Goal: Task Accomplishment & Management: Manage account settings

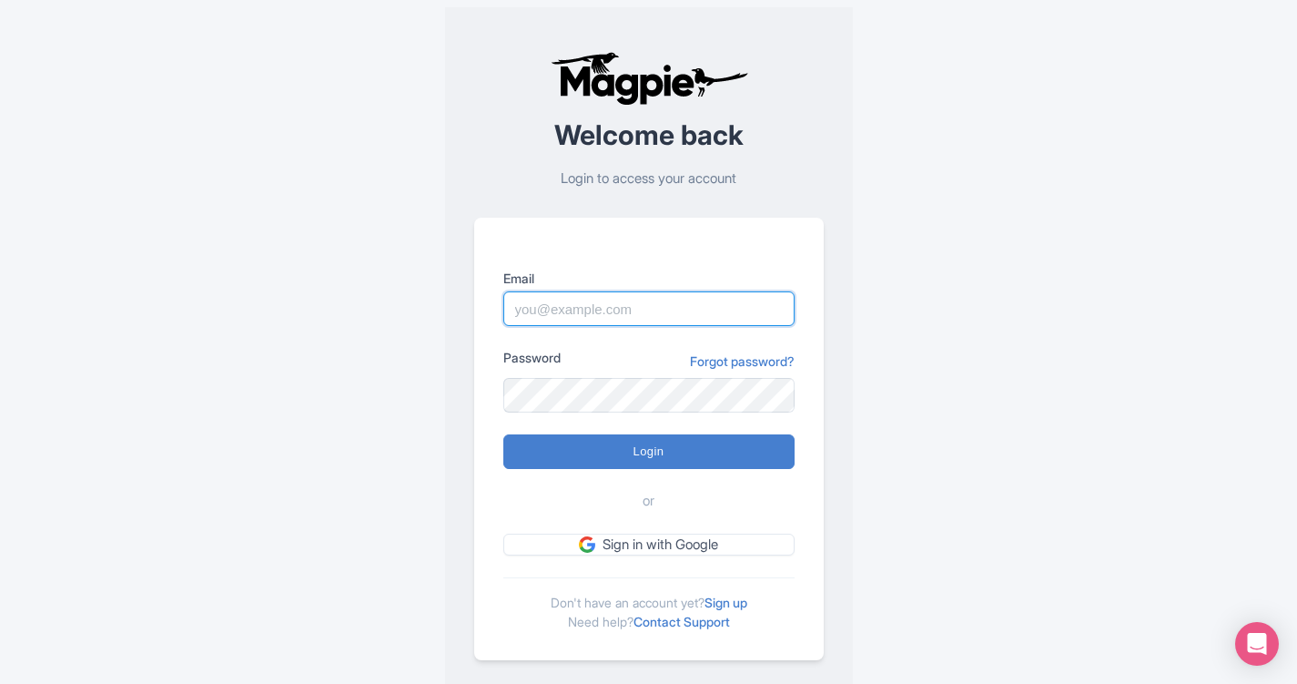
click at [546, 304] on input "Email" at bounding box center [648, 308] width 291 height 35
type input "[PERSON_NAME][EMAIL_ADDRESS][DOMAIN_NAME]"
click at [503, 434] on input "Login" at bounding box center [648, 451] width 291 height 35
type input "Logging in..."
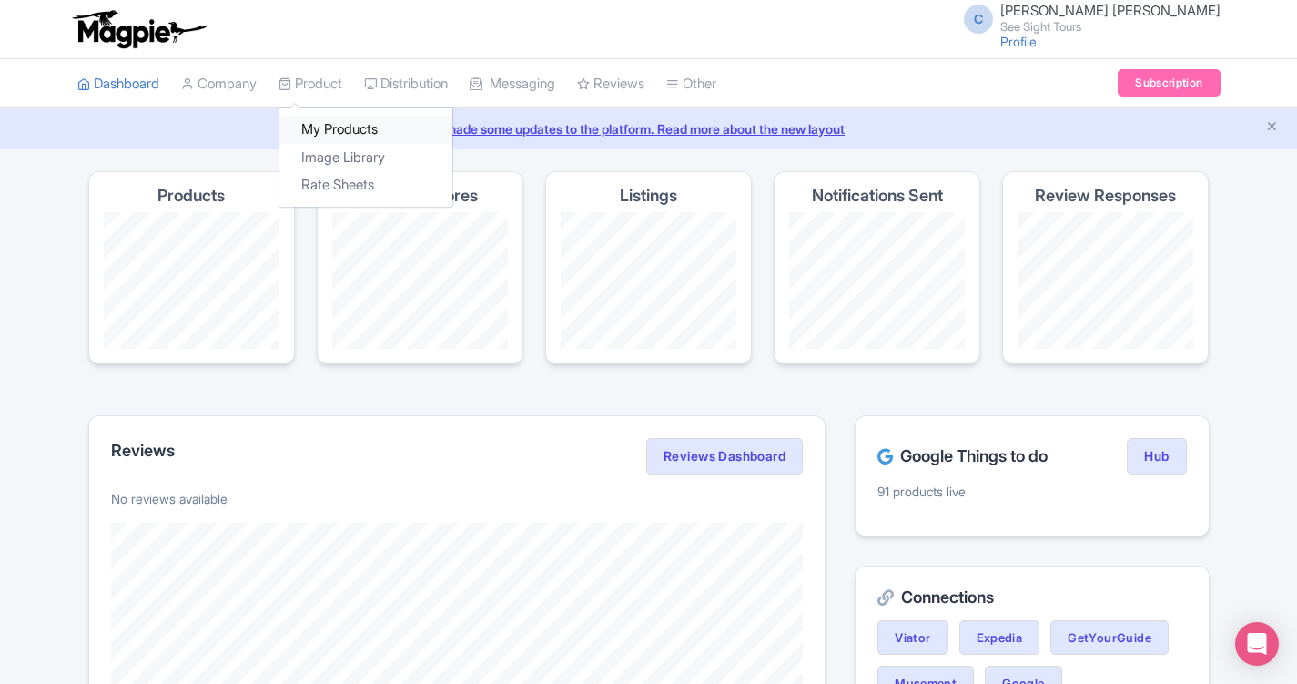
click at [338, 134] on link "My Products" at bounding box center [366, 130] width 173 height 28
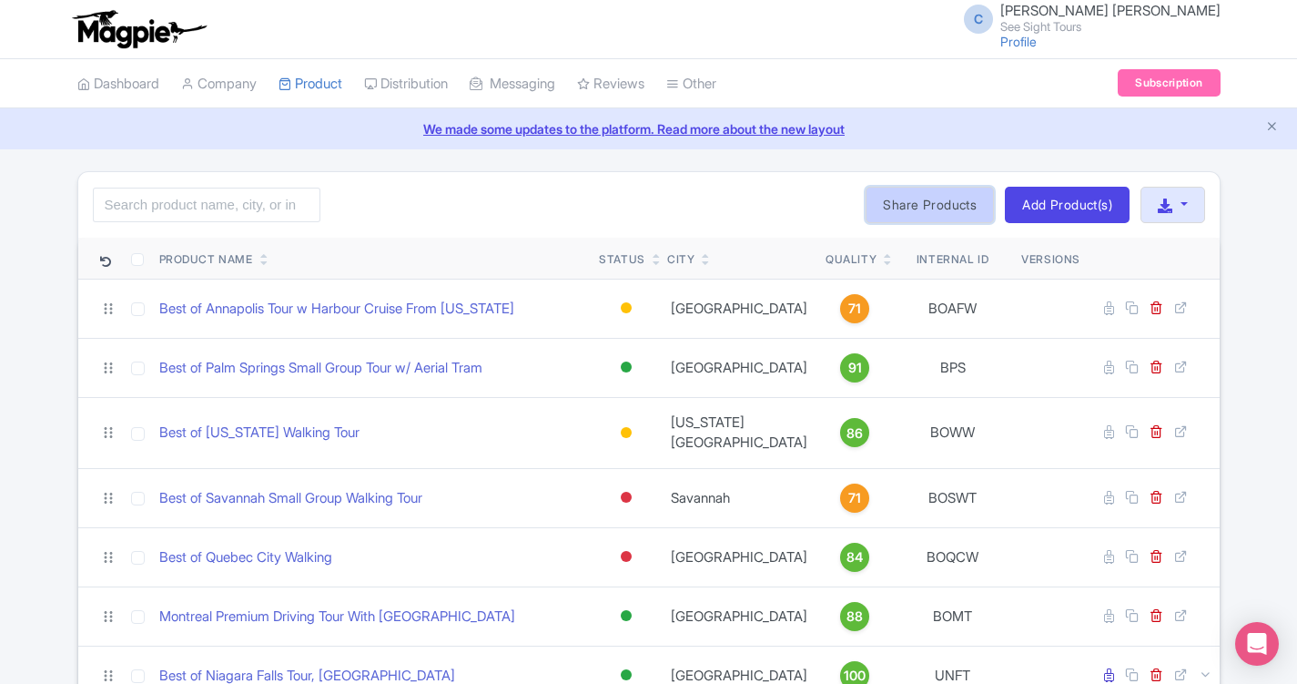
click at [897, 202] on link "Share Products" at bounding box center [930, 205] width 128 height 36
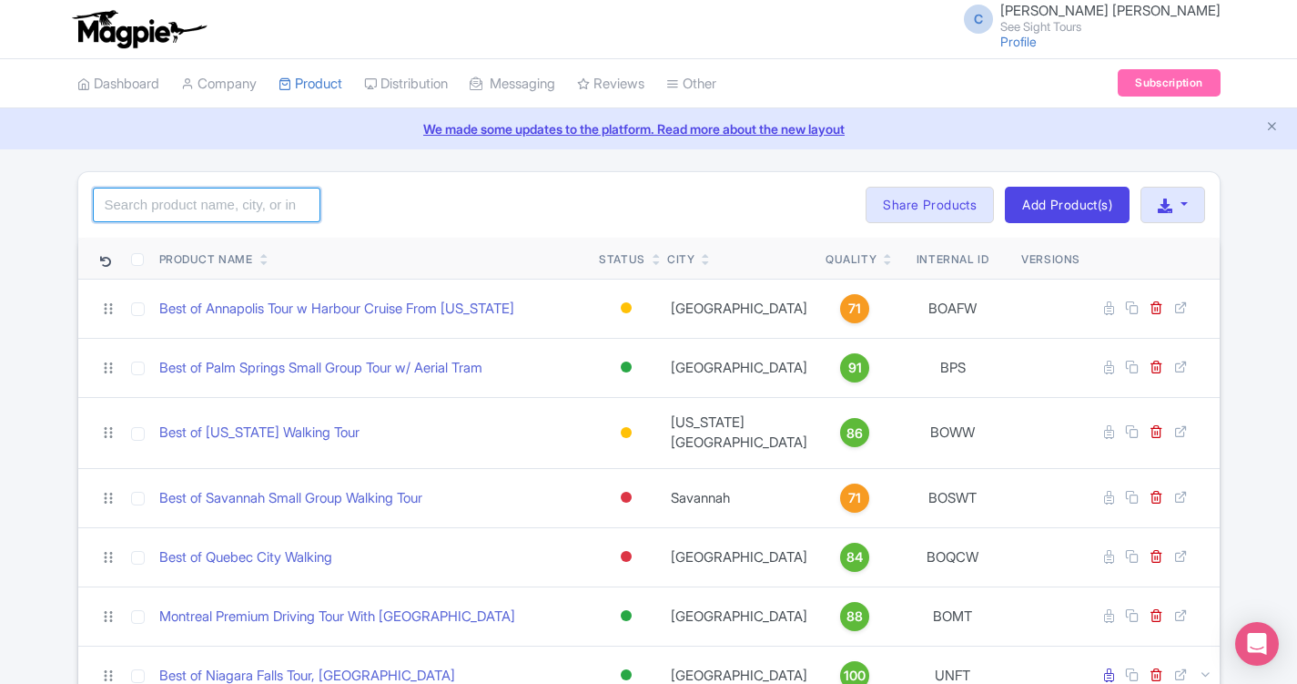
click at [216, 205] on input "search" at bounding box center [207, 205] width 228 height 35
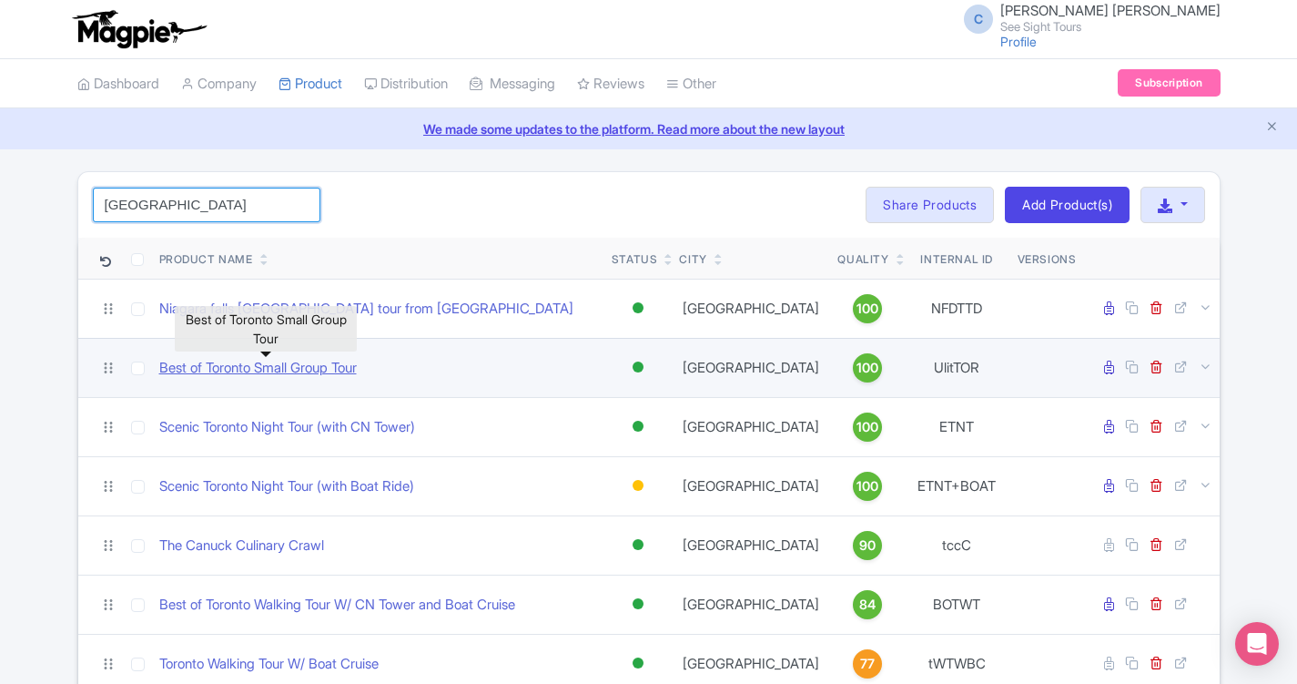
type input "[GEOGRAPHIC_DATA]"
click at [297, 368] on link "Best of Toronto Small Group Tour" at bounding box center [258, 368] width 198 height 21
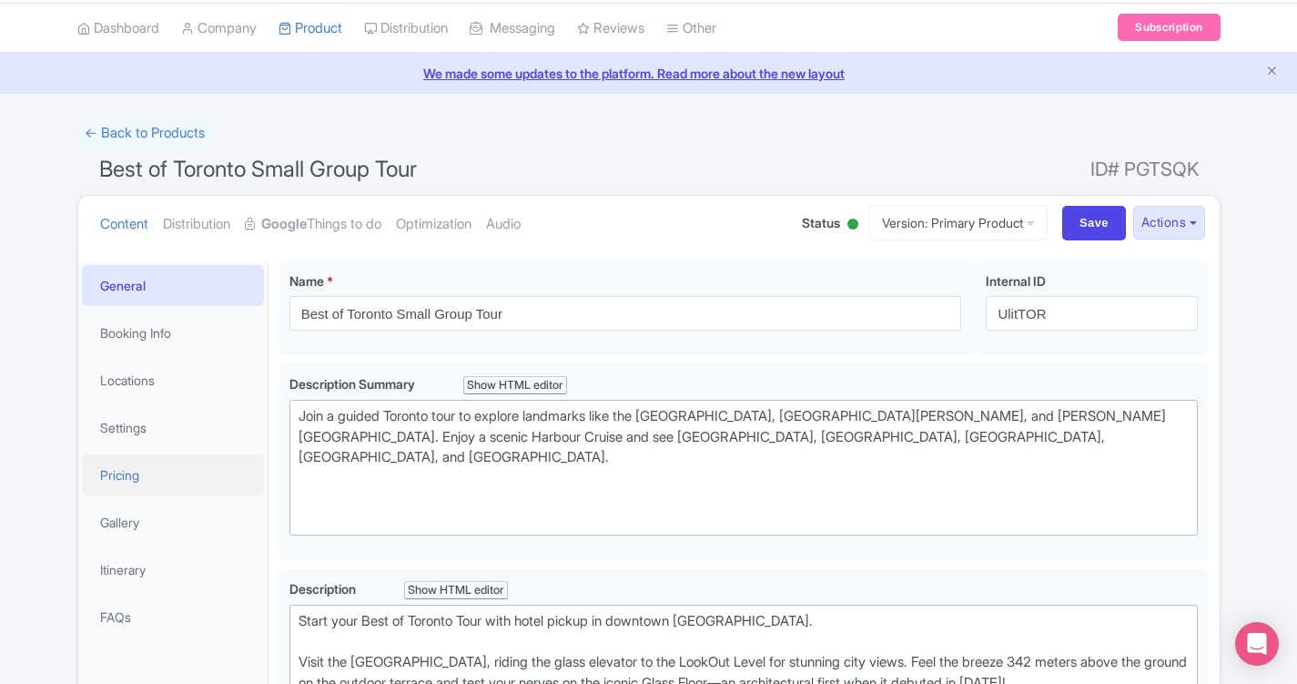
scroll to position [160, 0]
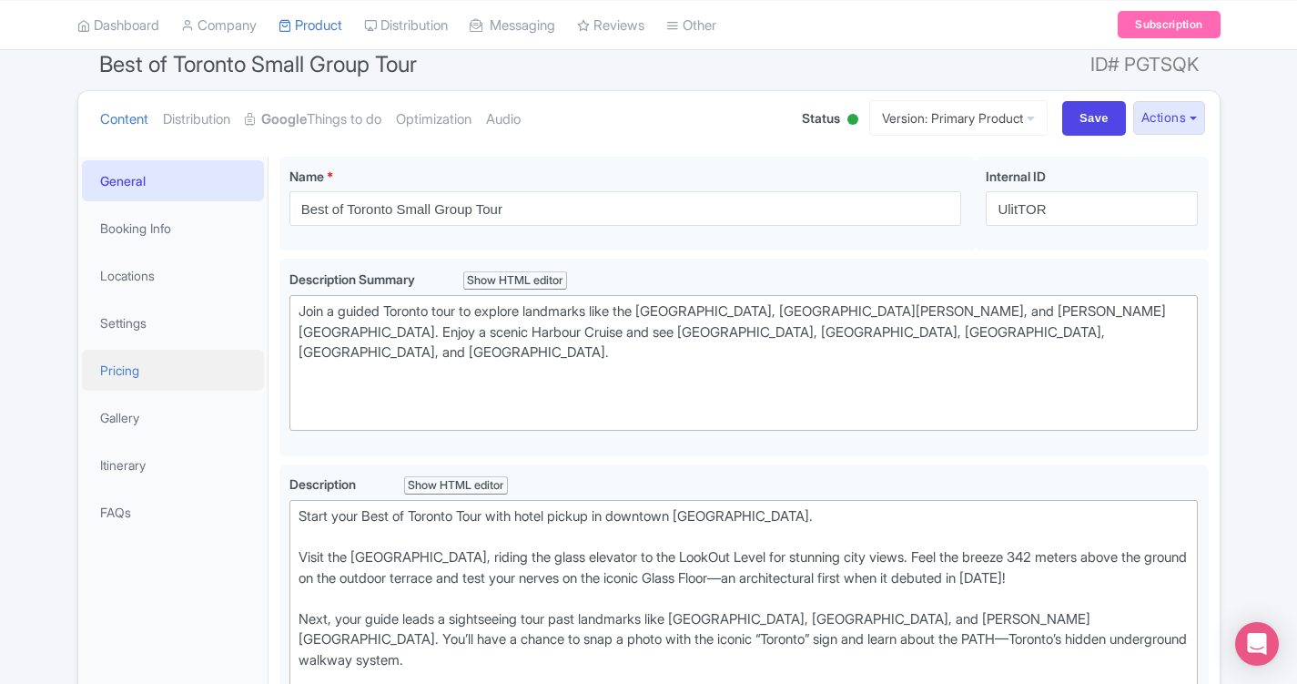
click at [186, 380] on link "Pricing" at bounding box center [173, 370] width 182 height 41
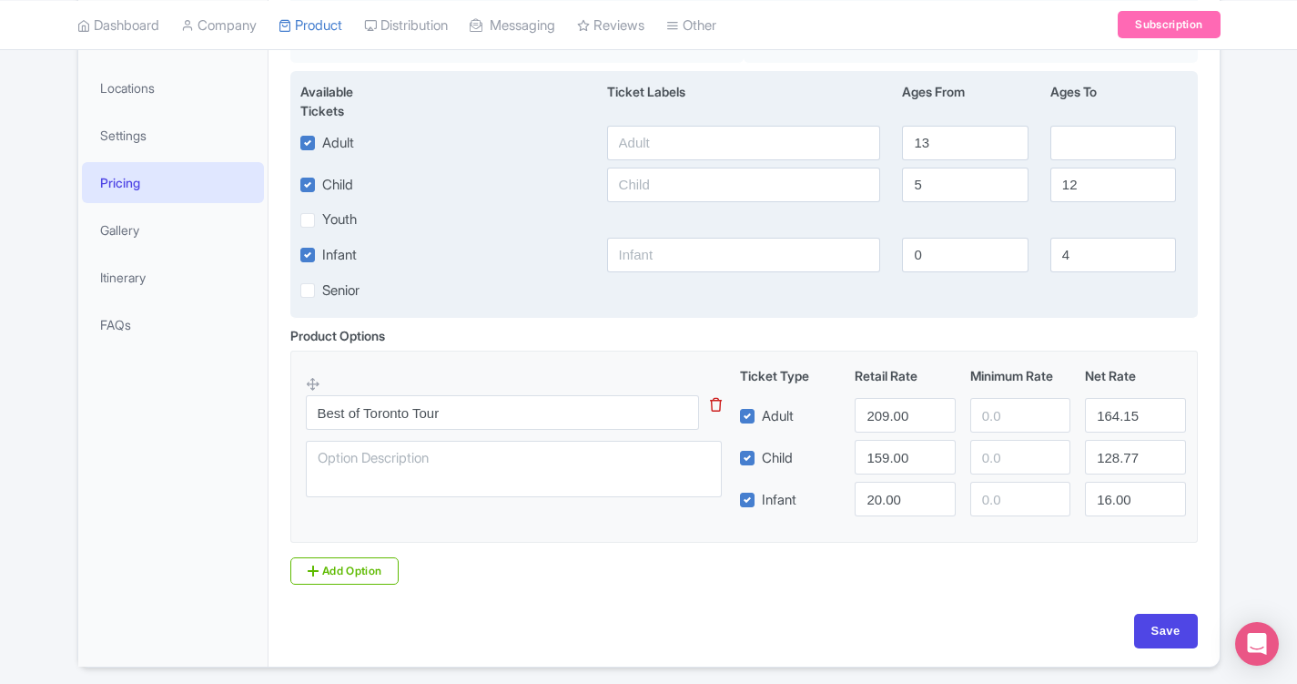
scroll to position [401, 0]
